Goal: Check status: Check status

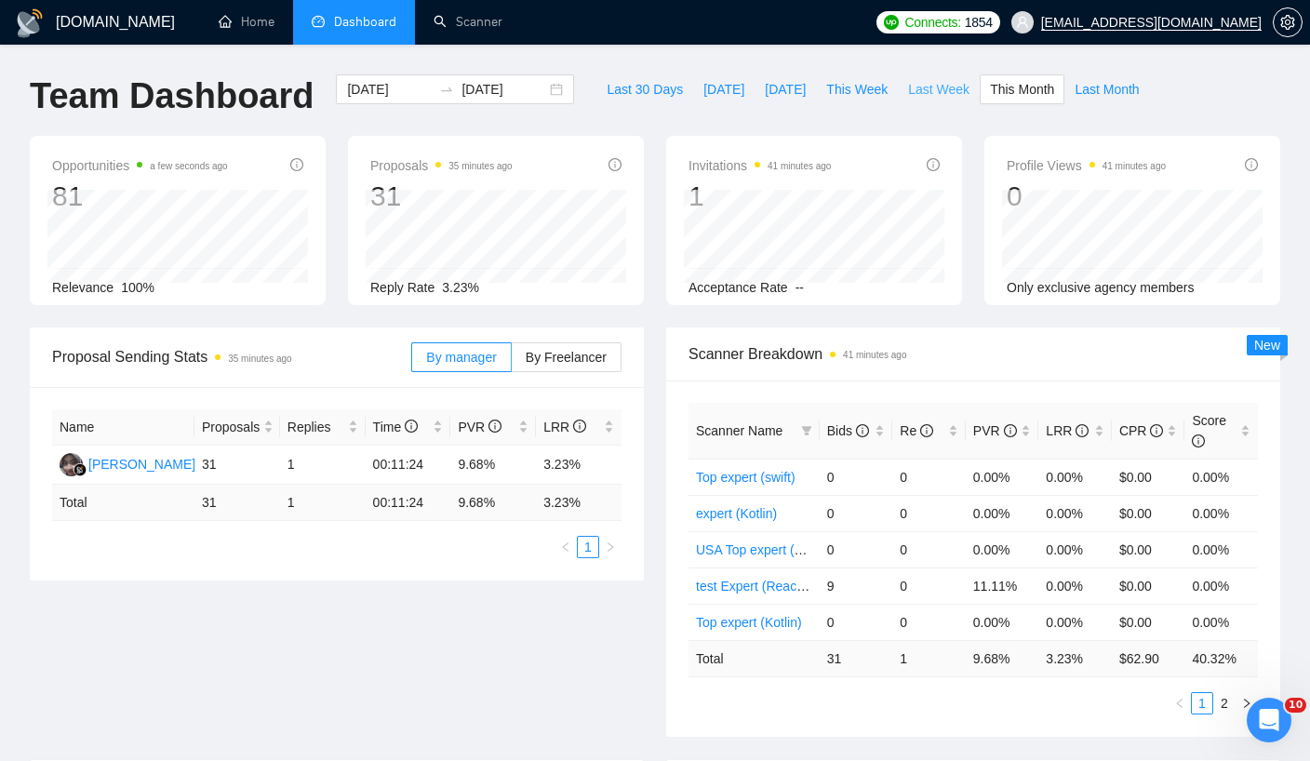
click at [924, 87] on span "Last Week" at bounding box center [938, 89] width 61 height 20
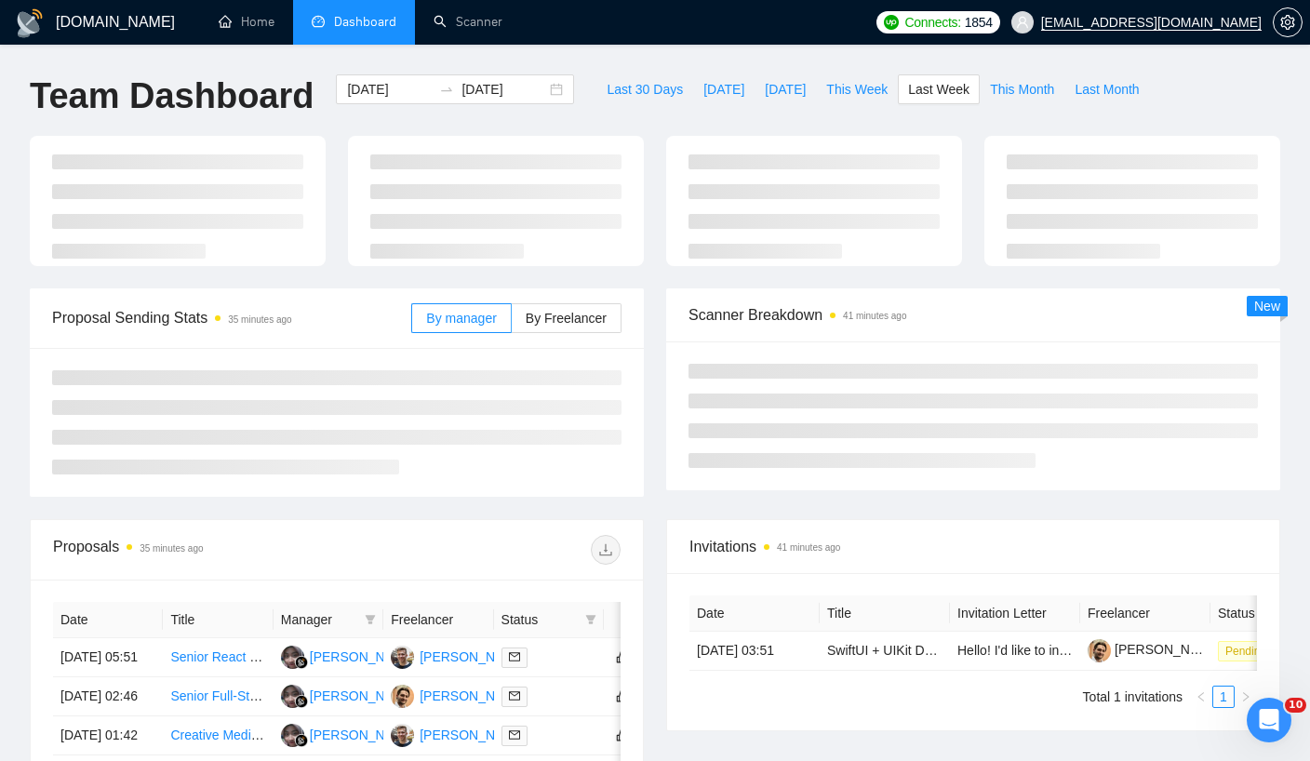
type input "[DATE]"
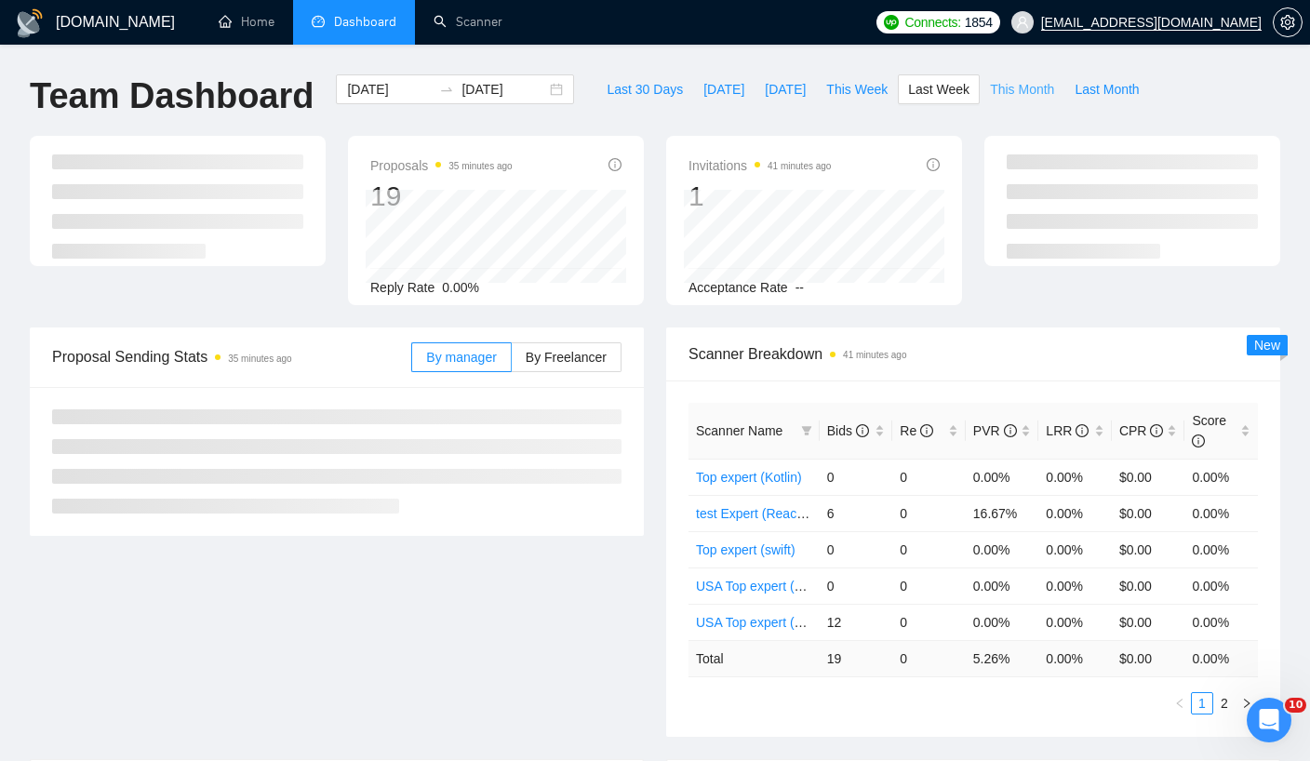
click at [1008, 91] on span "This Month" at bounding box center [1022, 89] width 64 height 20
type input "[DATE]"
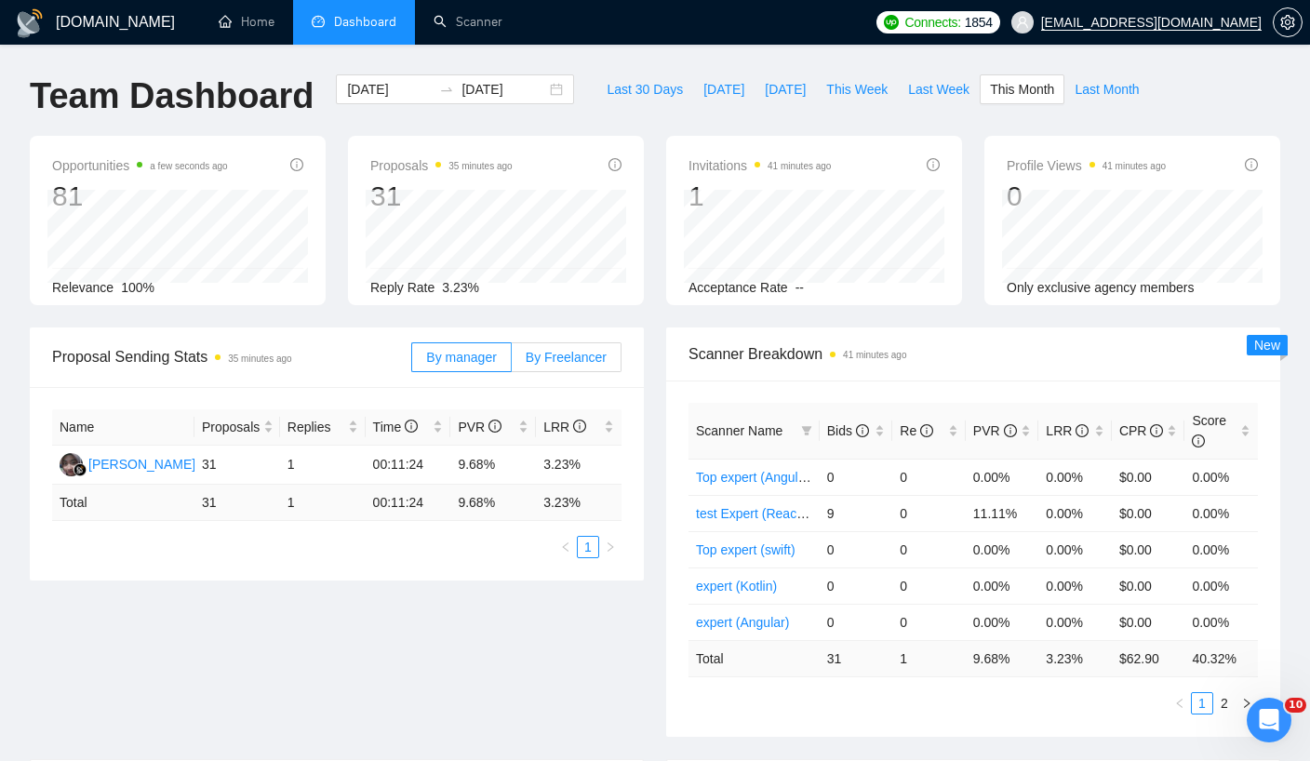
click at [550, 354] on span "By Freelancer" at bounding box center [566, 357] width 81 height 15
click at [512, 362] on input "By Freelancer" at bounding box center [512, 362] width 0 height 0
click at [555, 365] on label "By Freelancer" at bounding box center [567, 357] width 110 height 30
click at [512, 362] on input "By Freelancer" at bounding box center [512, 362] width 0 height 0
